Goal: Navigation & Orientation: Find specific page/section

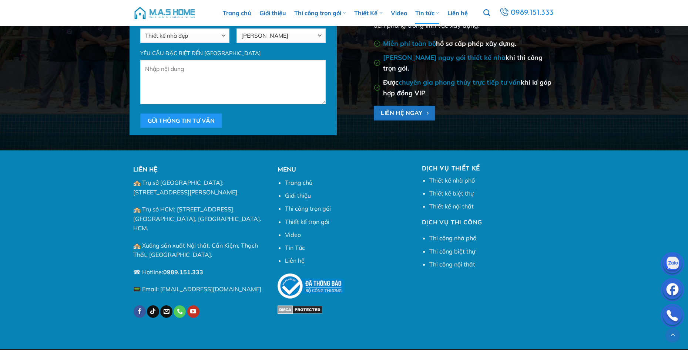
scroll to position [1858, 0]
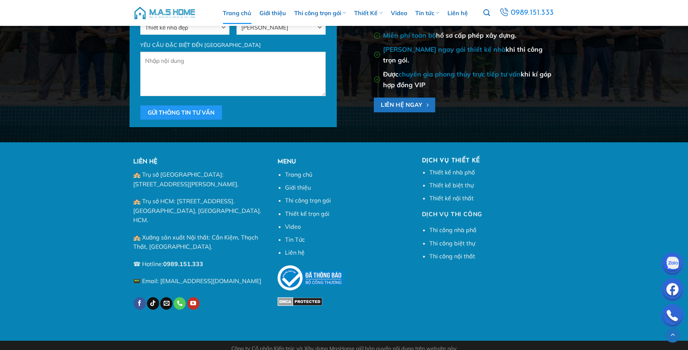
click at [239, 12] on link "Trang chủ" at bounding box center [237, 13] width 28 height 22
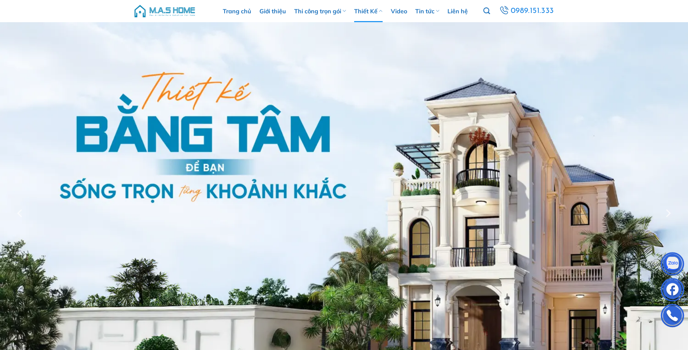
click at [359, 12] on link "Thiết Kế" at bounding box center [368, 11] width 28 height 22
